Goal: Task Accomplishment & Management: Manage account settings

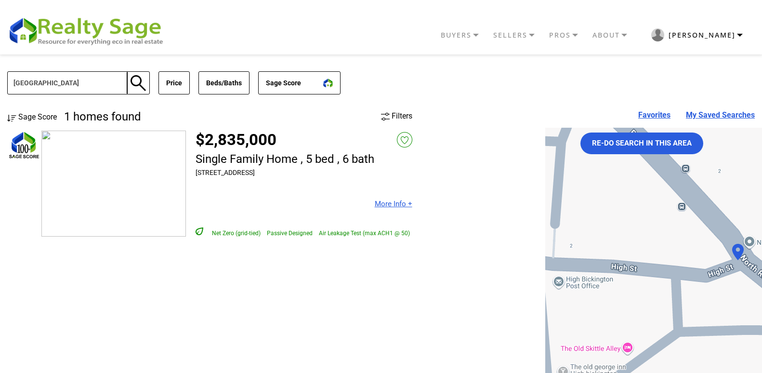
click at [729, 40] on button "[PERSON_NAME]" at bounding box center [697, 35] width 116 height 23
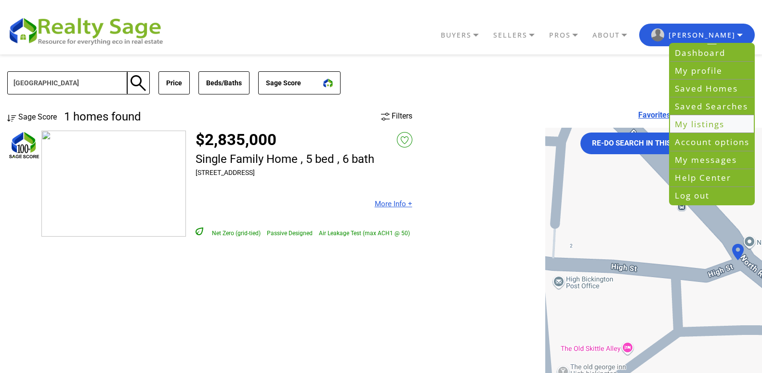
click at [698, 122] on link "My listings" at bounding box center [712, 125] width 84 height 18
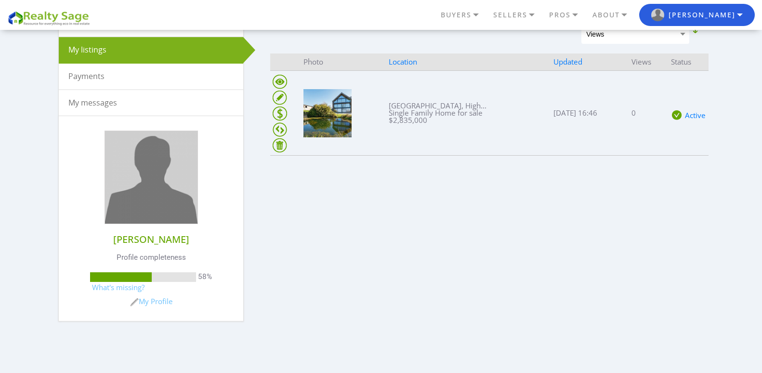
scroll to position [154, 0]
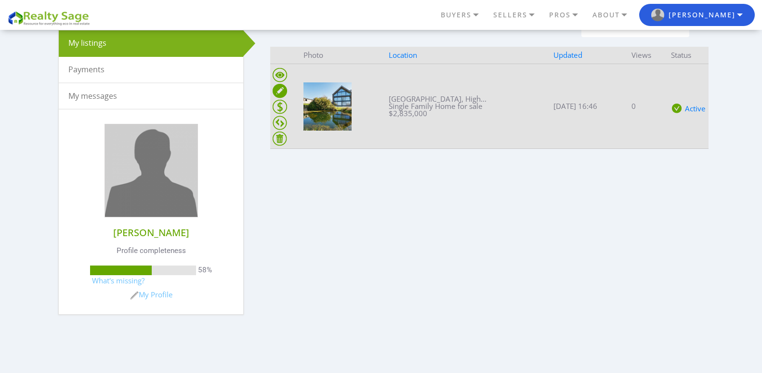
click at [275, 92] on ins at bounding box center [280, 91] width 14 height 14
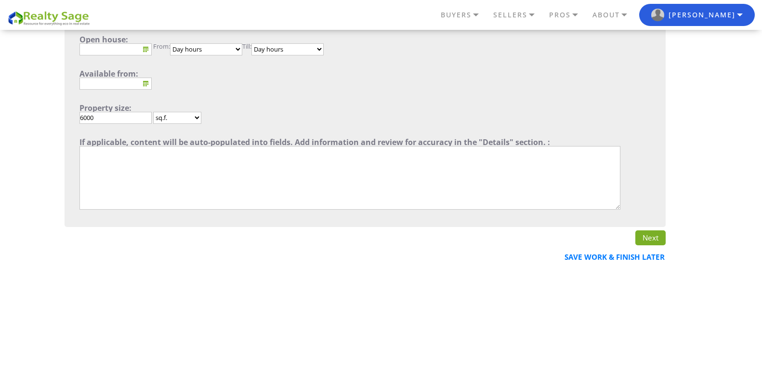
scroll to position [340, 0]
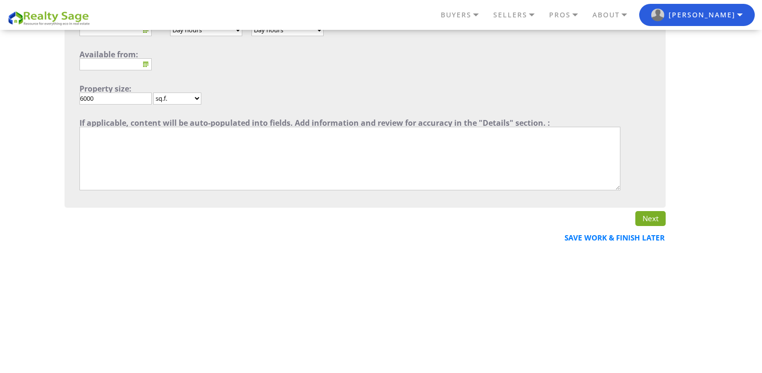
click at [644, 220] on link "Next" at bounding box center [650, 218] width 30 height 14
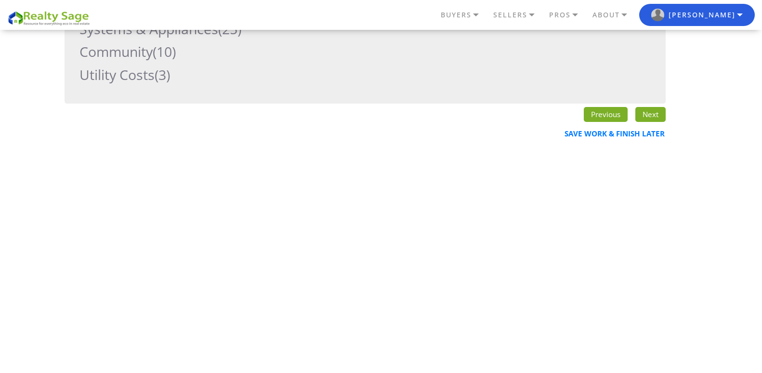
scroll to position [173, 0]
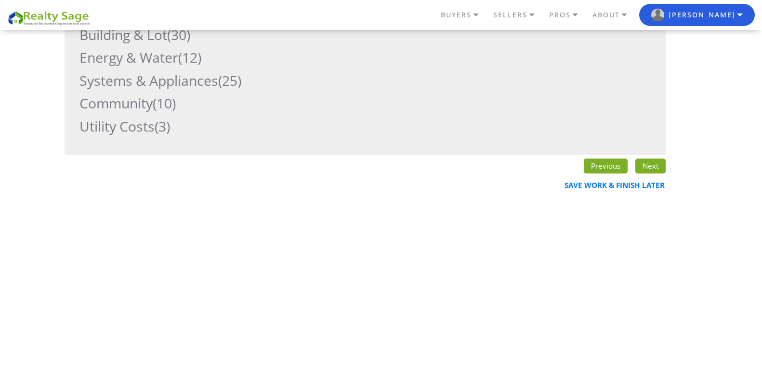
click at [651, 169] on link "Next" at bounding box center [650, 165] width 30 height 14
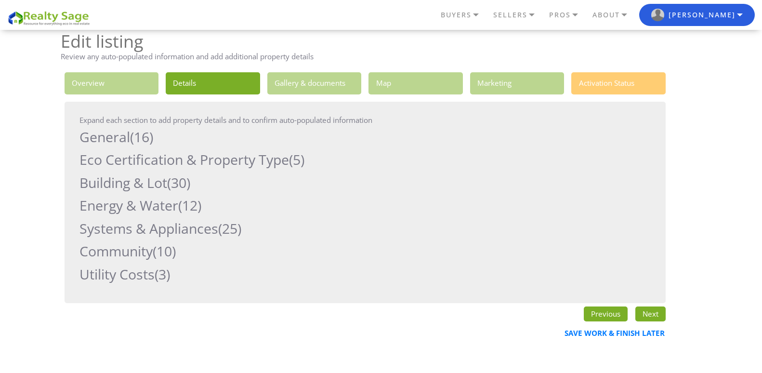
scroll to position [0, 0]
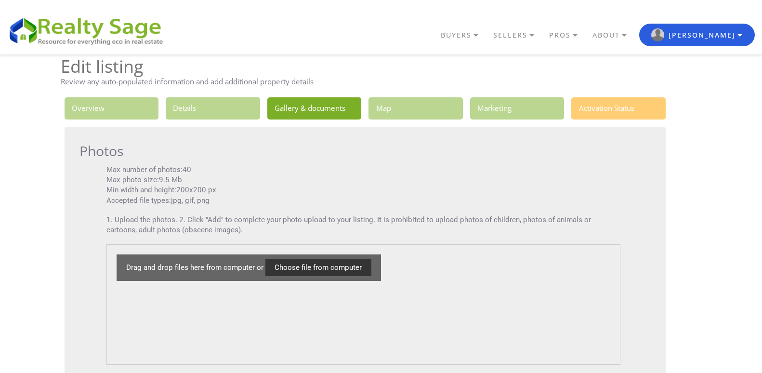
click at [97, 108] on link "1. Overview" at bounding box center [112, 108] width 94 height 22
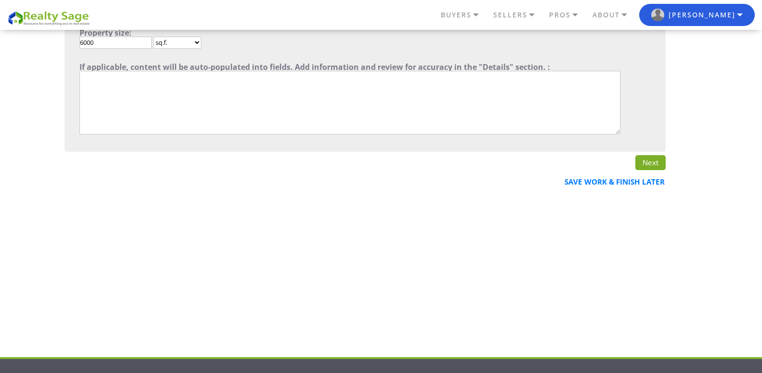
scroll to position [424, 0]
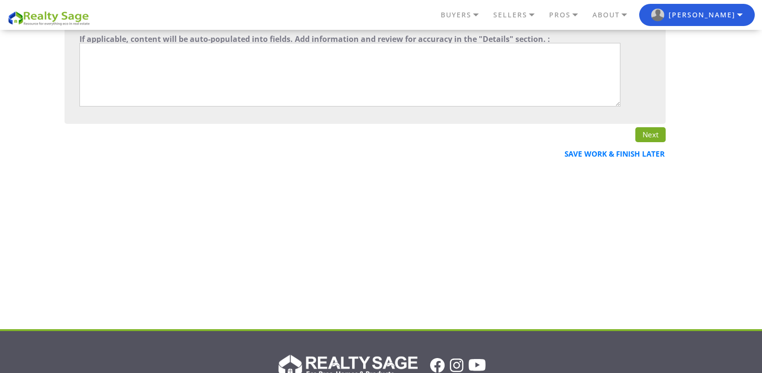
click at [93, 51] on textarea"] at bounding box center [349, 75] width 541 height 64
click at [111, 47] on textarea"] "This exquiste" at bounding box center [349, 75] width 541 height 64
click at [112, 48] on textarea"] "This exquiste" at bounding box center [349, 75] width 541 height 64
click at [121, 48] on textarea"] "This exquisite" at bounding box center [349, 75] width 541 height 64
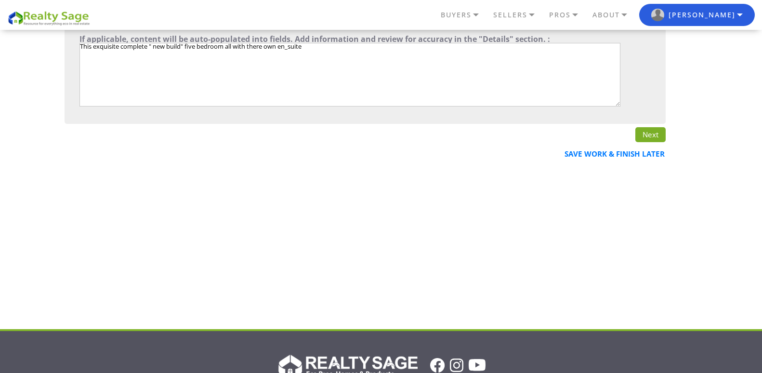
click at [308, 49] on textarea"] "This exquisite complete " new build" five bedroom all with there own en_suite" at bounding box center [349, 75] width 541 height 64
click at [225, 47] on textarea"] "This exquisite complete " new build" five bedroom all with there own en-suite b…" at bounding box center [349, 75] width 541 height 64
click at [299, 46] on textarea"] "This exquisite complete " new build" five bedroom detached family home. all wit…" at bounding box center [349, 75] width 541 height 64
click at [302, 47] on textarea"] "This exquisite complete " new build" five bedroom detached family home. All wit…" at bounding box center [349, 75] width 541 height 64
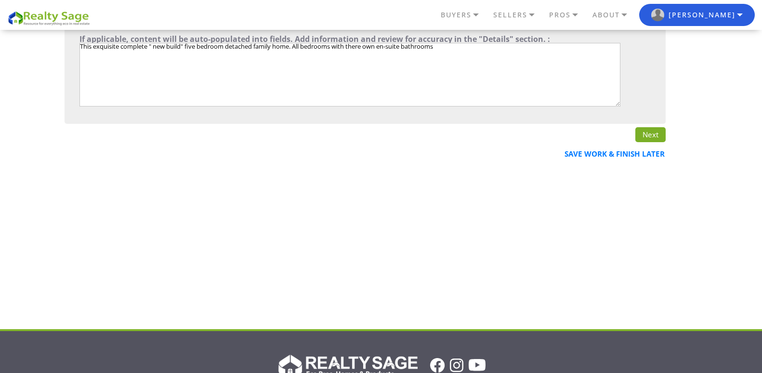
click at [444, 48] on textarea"] "This exquisite complete " new build" five bedroom detached family home. All bed…" at bounding box center [349, 75] width 541 height 64
click at [100, 54] on textarea"] "This exquisite complete " new build" five bedroom detached family home. All bed…" at bounding box center [349, 75] width 541 height 64
click at [137, 52] on textarea"] "This exquisite complete " new build" five bedroom detached family home. All bed…" at bounding box center [349, 75] width 541 height 64
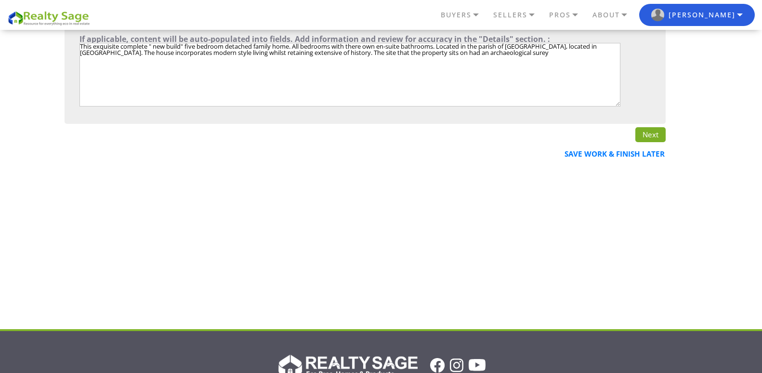
click at [507, 52] on textarea"] "This exquisite complete " new build" five bedroom detached family home. All bed…" at bounding box center [349, 75] width 541 height 64
click at [519, 52] on textarea"] "This exquisite complete " new build" five bedroom detached family home. All bed…" at bounding box center [349, 75] width 541 height 64
click at [563, 53] on textarea"] "This exquisite complete " new build" five bedroom detached family home. All bed…" at bounding box center [349, 75] width 541 height 64
click at [112, 59] on textarea"] "This exquisite complete " new build" five bedroom detached family home. All bed…" at bounding box center [349, 75] width 541 height 64
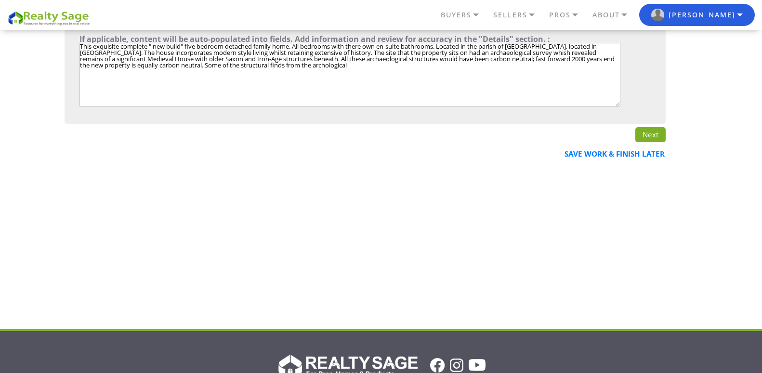
click at [302, 64] on textarea"] "This exquisite complete " new build" five bedroom detached family home. All bed…" at bounding box center [349, 75] width 541 height 64
click at [304, 66] on textarea"] "This exquisite complete " new build" five bedroom detached family home. All bed…" at bounding box center [349, 75] width 541 height 64
click at [339, 65] on textarea"] "This exquisite complete " new build" five bedroom detached family home. All bed…" at bounding box center [349, 75] width 541 height 64
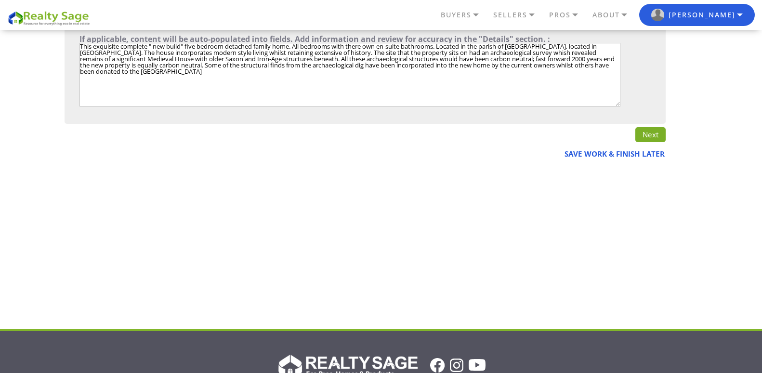
type textarea"] "This exquisite complete " new build" five bedroom detached family home. All bed…"
click at [595, 155] on link "Save work & finish later" at bounding box center [611, 154] width 117 height 22
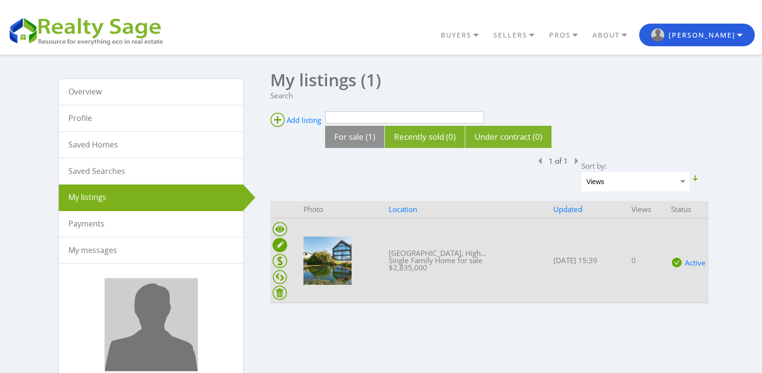
click at [281, 245] on ins at bounding box center [280, 245] width 14 height 14
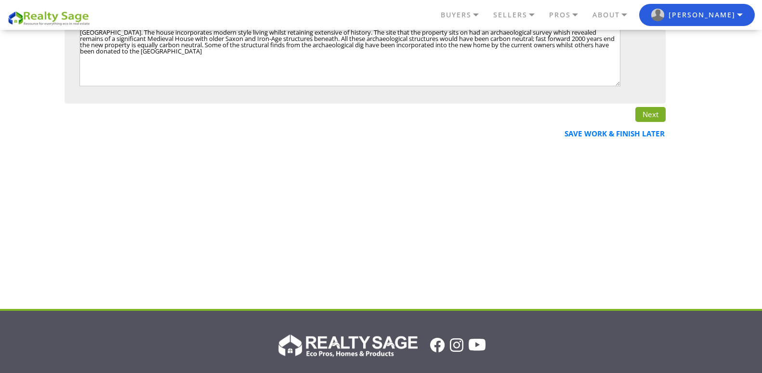
scroll to position [462, 0]
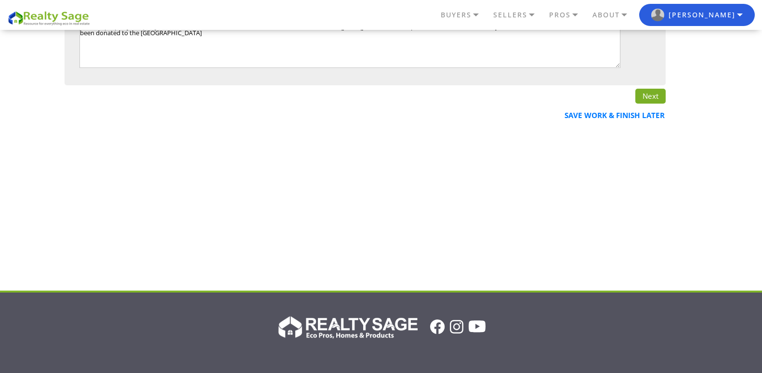
click at [648, 94] on link "Next" at bounding box center [650, 96] width 30 height 14
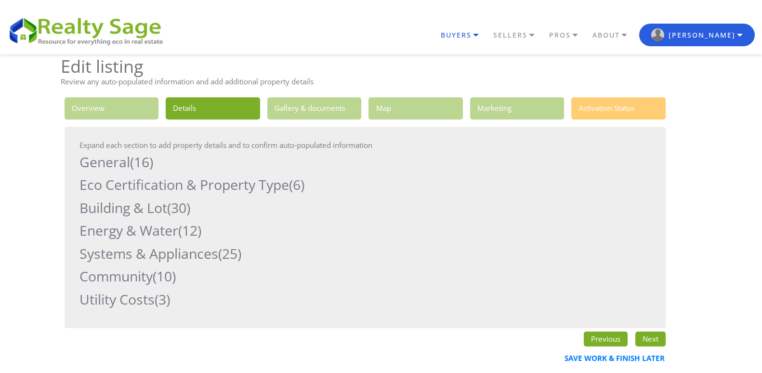
click at [491, 33] on link "BUYERS" at bounding box center [464, 35] width 52 height 16
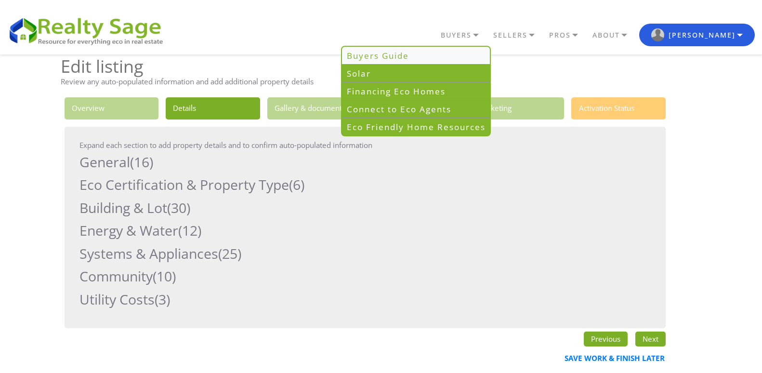
click at [436, 56] on link "Buyers Guide" at bounding box center [416, 56] width 148 height 18
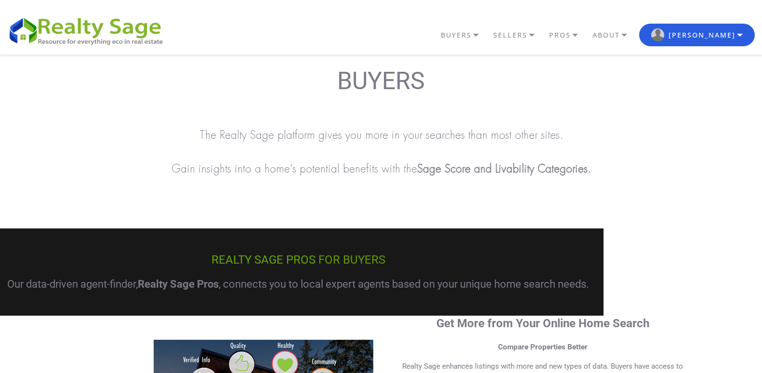
click at [674, 114] on div "BUYERS The Realty Sage platform gives you more in your searches than most other…" at bounding box center [381, 141] width 762 height 155
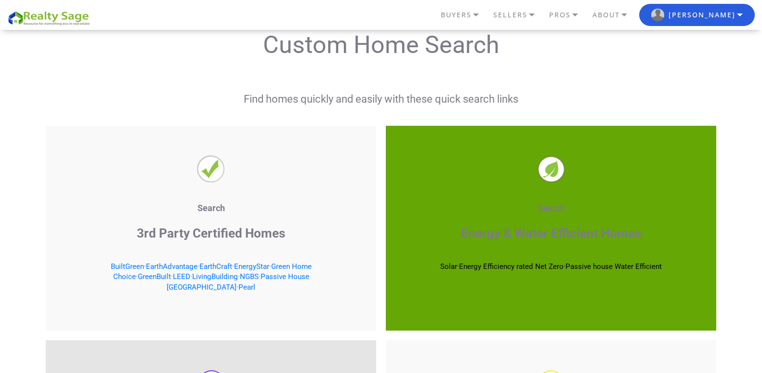
scroll to position [1348, 0]
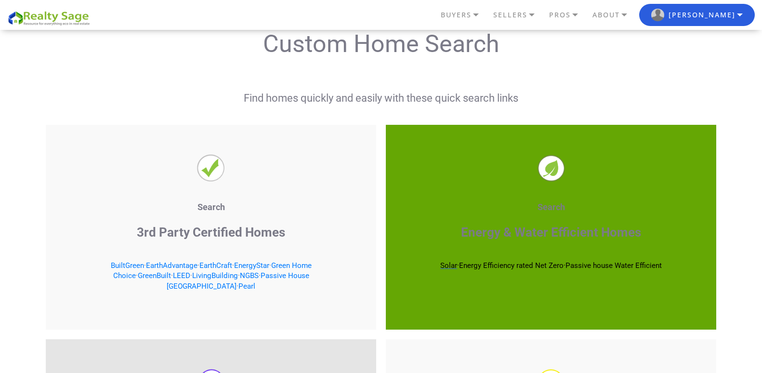
click at [441, 264] on span "Solar" at bounding box center [448, 265] width 17 height 9
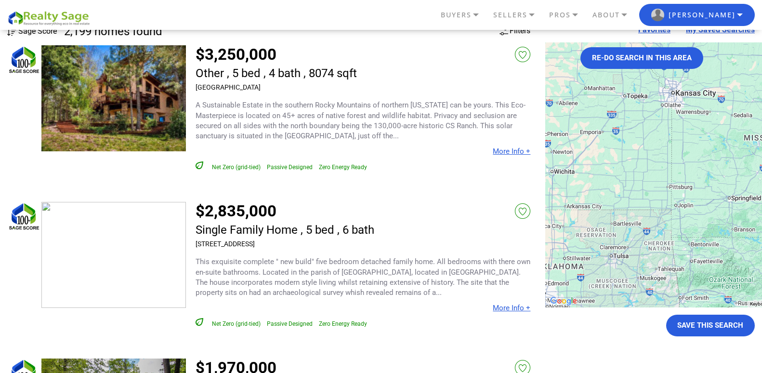
scroll to position [116, 0]
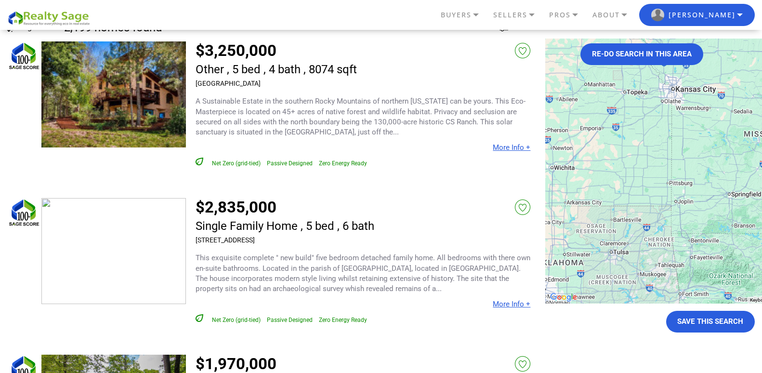
click at [139, 263] on img at bounding box center [113, 251] width 144 height 106
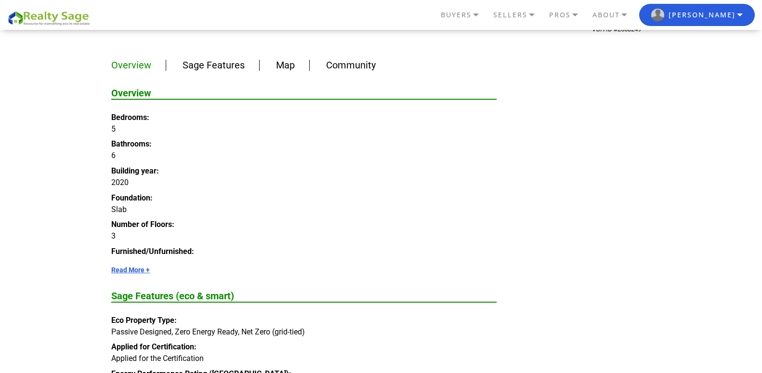
scroll to position [1156, 0]
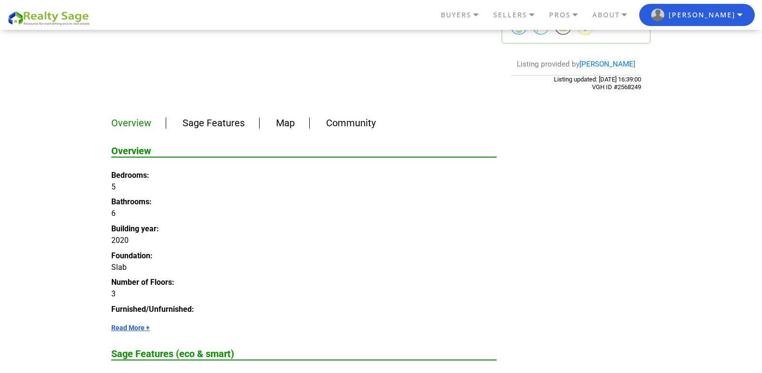
click at [210, 129] on link "Sage Features" at bounding box center [214, 123] width 62 height 12
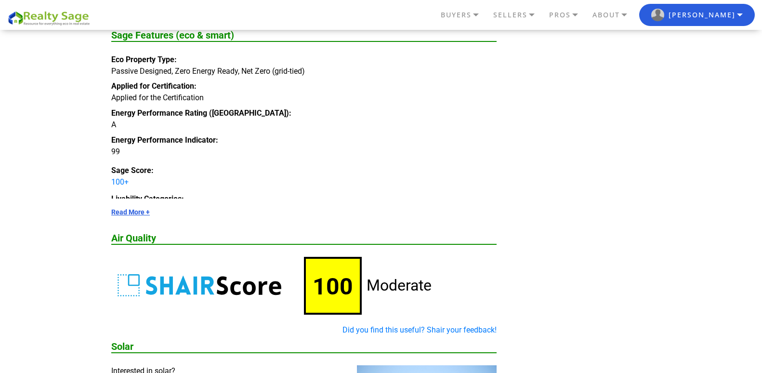
scroll to position [1513, 0]
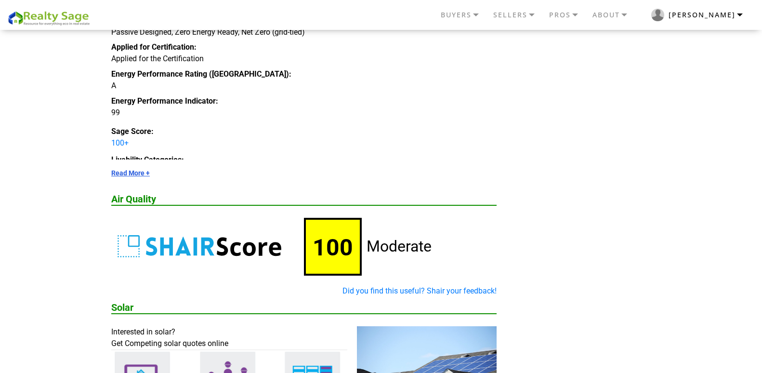
click at [740, 16] on button "Steve" at bounding box center [697, 15] width 116 height 23
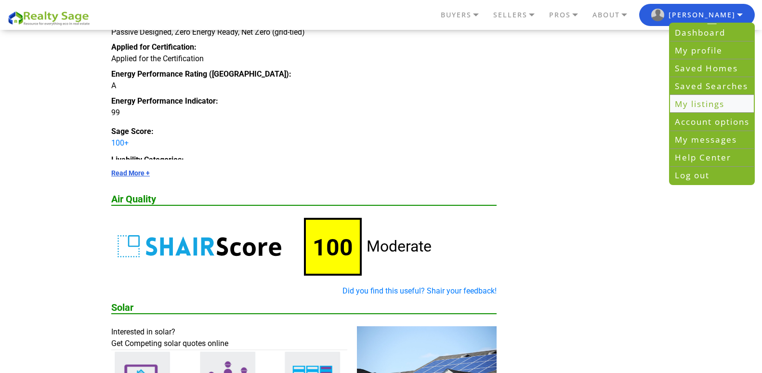
click at [706, 109] on link "My listings" at bounding box center [712, 104] width 84 height 18
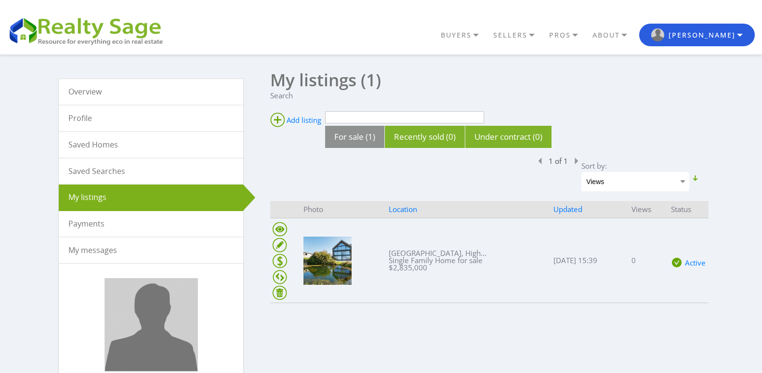
click at [684, 181] on select "Views Rating Reviews Price Open house Updated" at bounding box center [635, 181] width 108 height 19
click at [712, 125] on div "Overview Profile Saved Homes Saved Searches My listings Payments Account balanc…" at bounding box center [381, 293] width 762 height 479
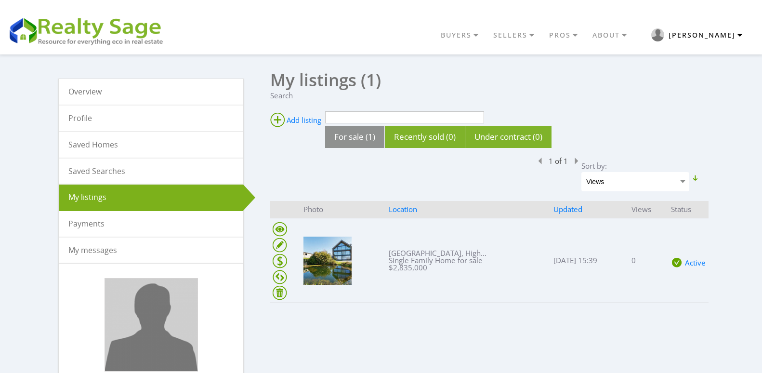
click at [741, 35] on button "Steve" at bounding box center [697, 35] width 116 height 23
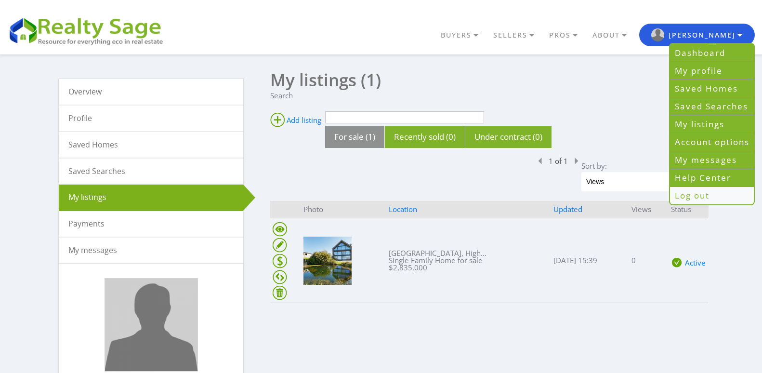
click at [695, 196] on link "Log out" at bounding box center [712, 195] width 84 height 17
